Goal: Transaction & Acquisition: Purchase product/service

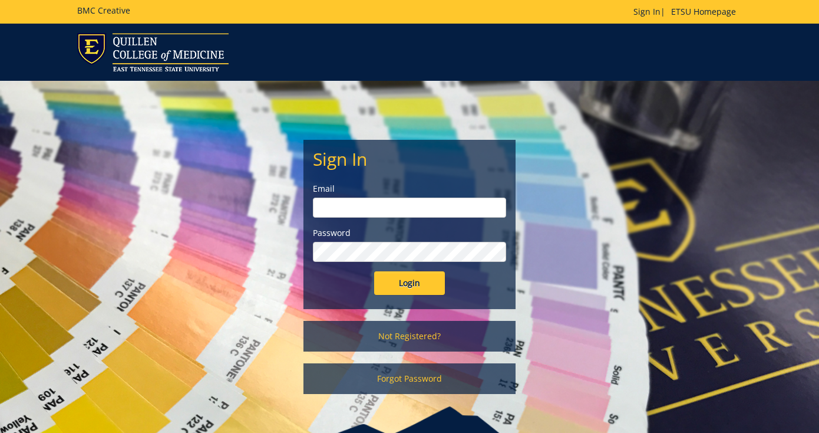
type input "[EMAIL_ADDRESS][DOMAIN_NAME]"
click at [410, 283] on input "Login" at bounding box center [409, 283] width 71 height 24
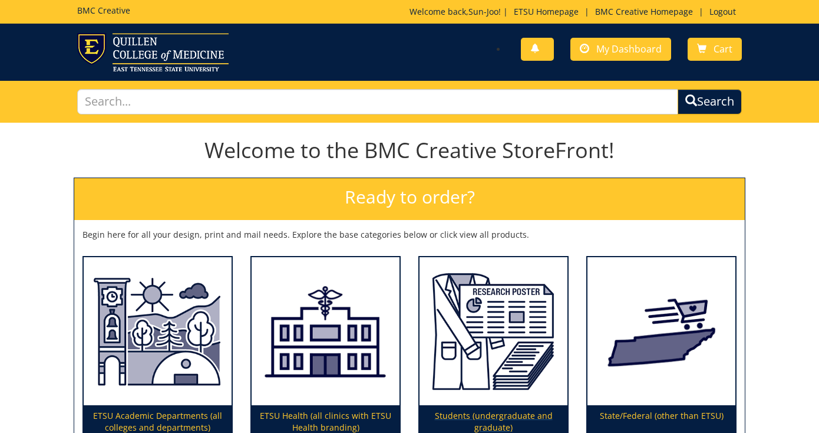
scroll to position [95, 0]
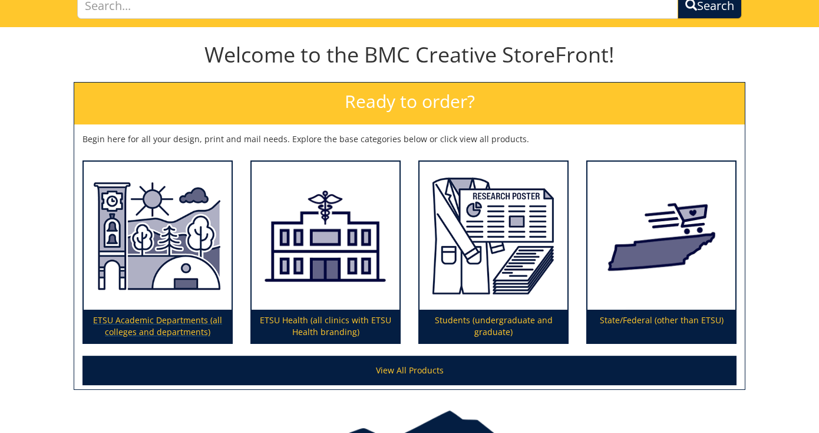
click at [177, 314] on p "ETSU Academic Departments (all colleges and departments)" at bounding box center [158, 325] width 148 height 33
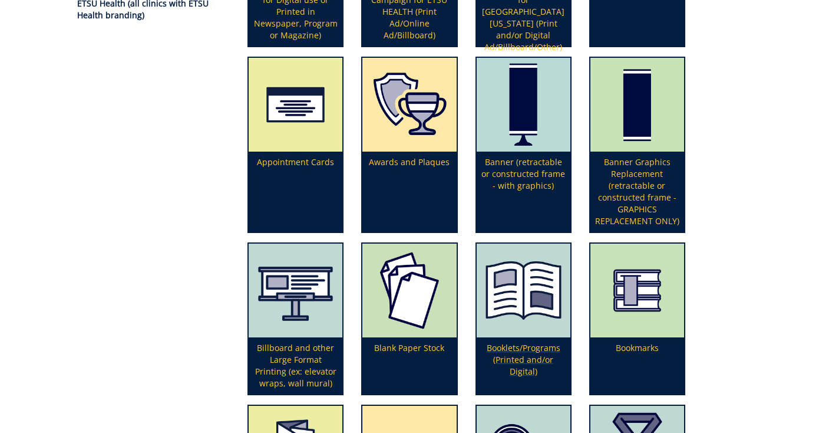
scroll to position [56, 0]
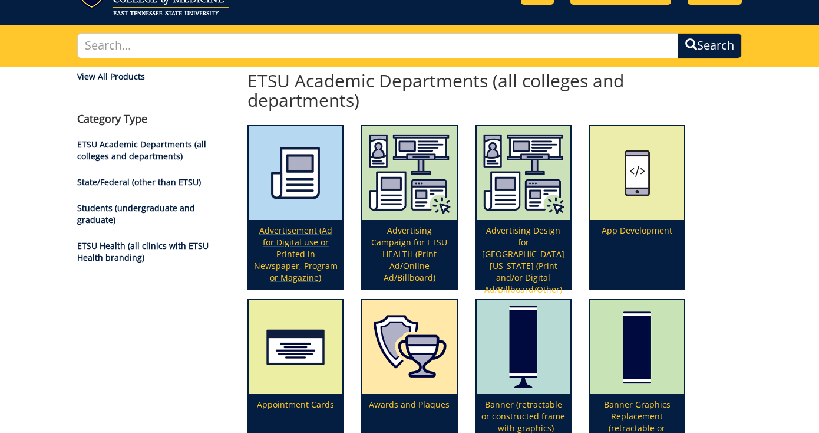
click at [306, 249] on p "Advertisement (Ad for Digital use or Printed in Newspaper, Program or Magazine)" at bounding box center [296, 254] width 94 height 68
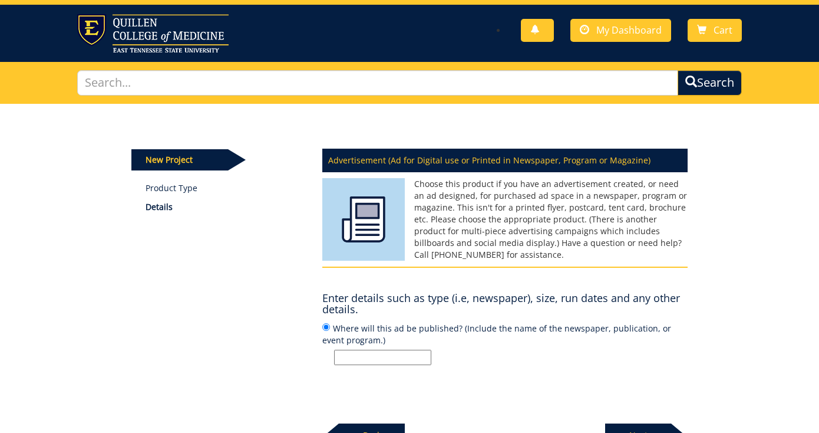
scroll to position [49, 0]
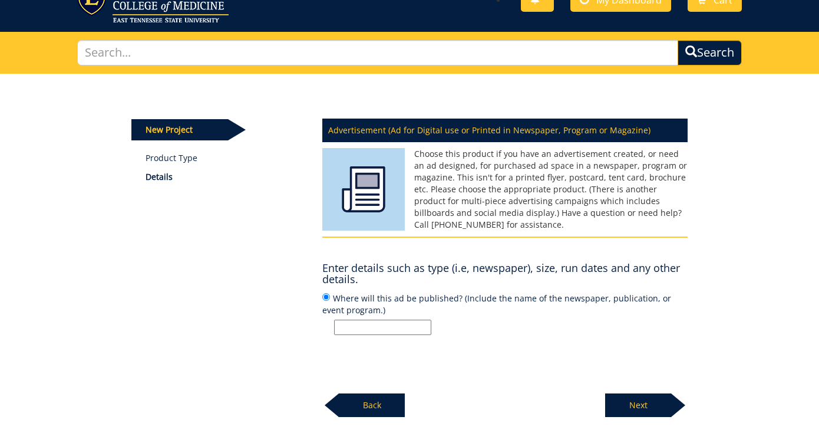
click at [372, 322] on input "Where will this ad be published? (Include the name of the newspaper, publicatio…" at bounding box center [382, 326] width 97 height 15
type input "O"
click at [357, 328] on input "Promotional Emails and printed" at bounding box center [382, 326] width 97 height 15
click at [428, 324] on input "Promotional emails and printed" at bounding box center [382, 326] width 97 height 15
click at [377, 330] on input "Promotional emails and printed flyer" at bounding box center [382, 326] width 97 height 15
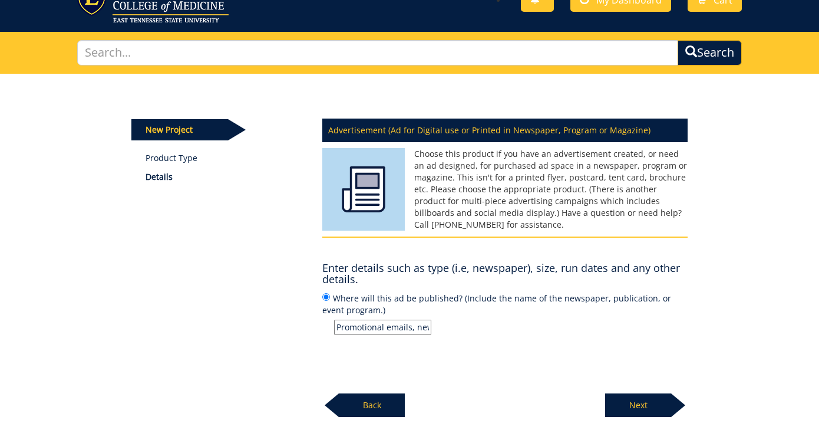
click at [426, 324] on input "Promotional emails, newspaper,and printed flyer" at bounding box center [382, 326] width 97 height 15
click at [426, 326] on input "Promotional emails, newspaper,flyer" at bounding box center [382, 326] width 97 height 15
type input "Promotional emails, newspaper, and etc"
click at [651, 401] on p "Next" at bounding box center [638, 405] width 66 height 24
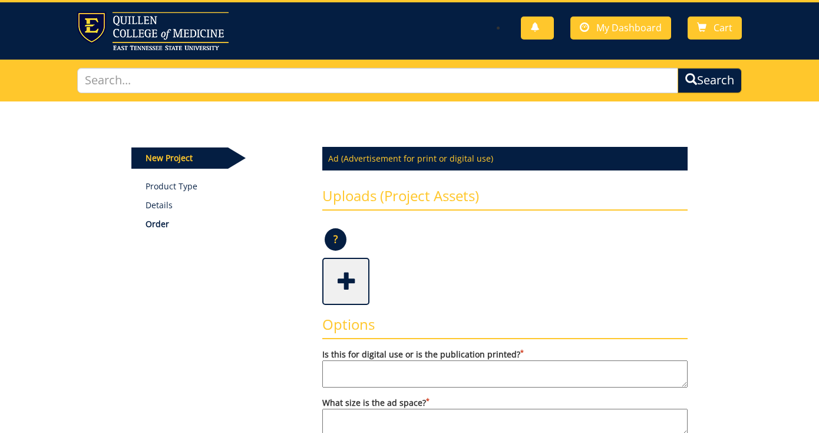
scroll to position [38, 0]
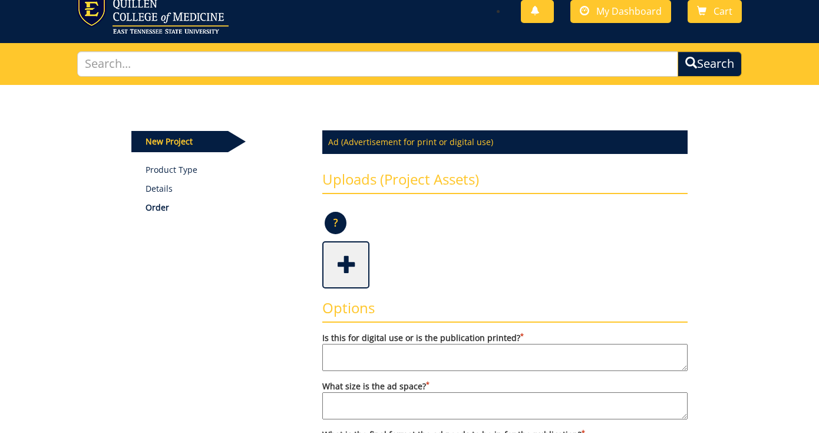
click at [514, 354] on textarea "Is this for digital use or is the publication printed? *" at bounding box center [504, 357] width 365 height 27
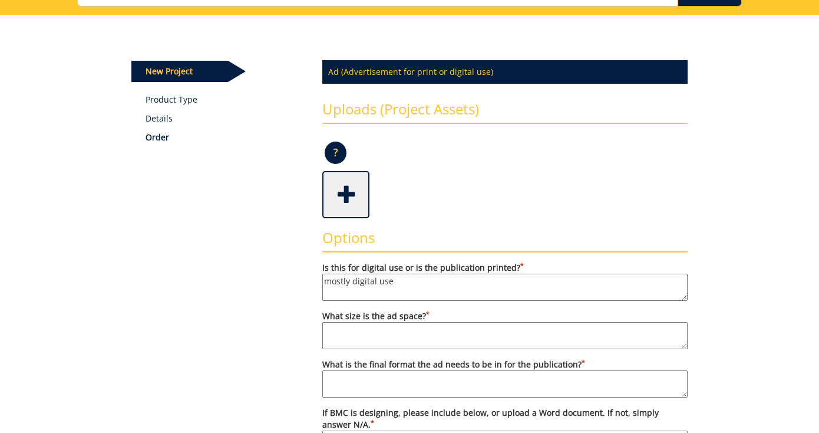
type textarea "mostly digital use"
click at [452, 335] on textarea "What size is the ad space? *" at bounding box center [504, 335] width 365 height 27
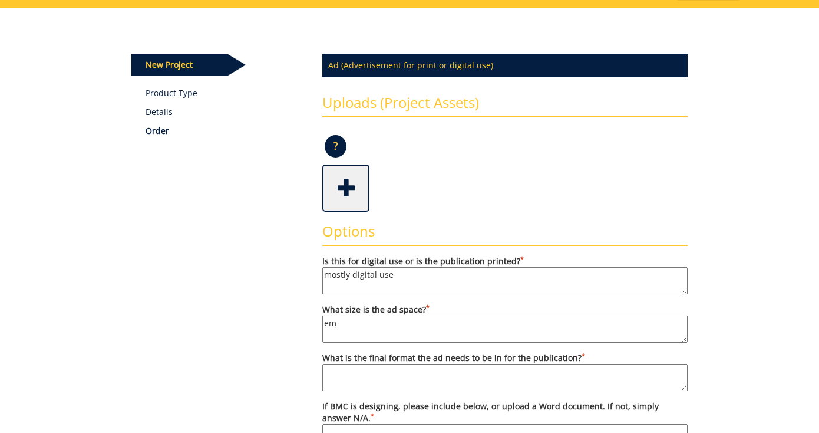
type textarea "e"
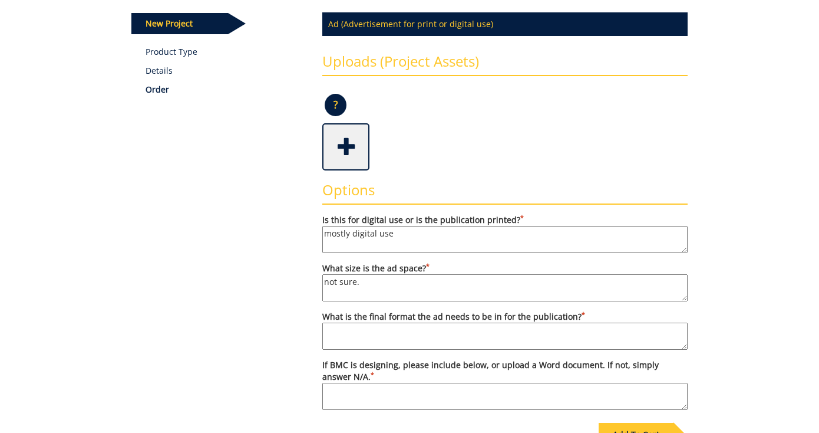
scroll to position [181, 0]
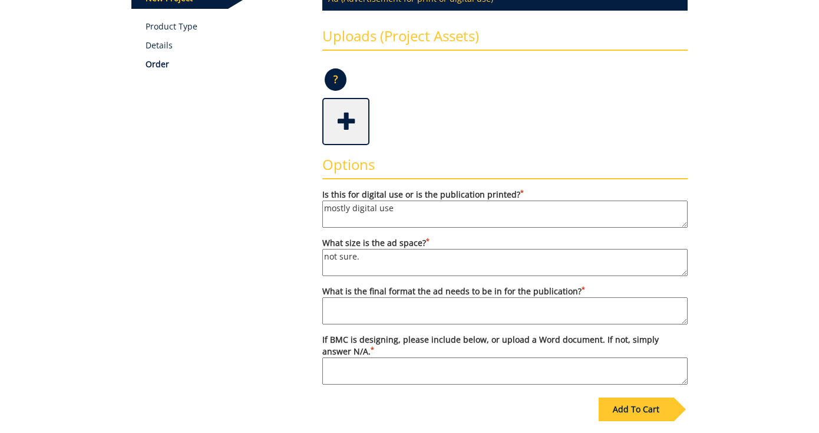
type textarea "not sure."
click at [547, 316] on textarea "What is the final format the ad needs to be in for the publication? *" at bounding box center [504, 310] width 365 height 27
click at [494, 315] on textarea "What is the final format the ad needs to be in for the publication? *" at bounding box center [504, 310] width 365 height 27
type textarea "I am not sure how to answer this question."
click at [377, 368] on textarea "If BMC is designing, please include below, or upload a Word document. If not, s…" at bounding box center [504, 370] width 365 height 27
